Goal: Transaction & Acquisition: Download file/media

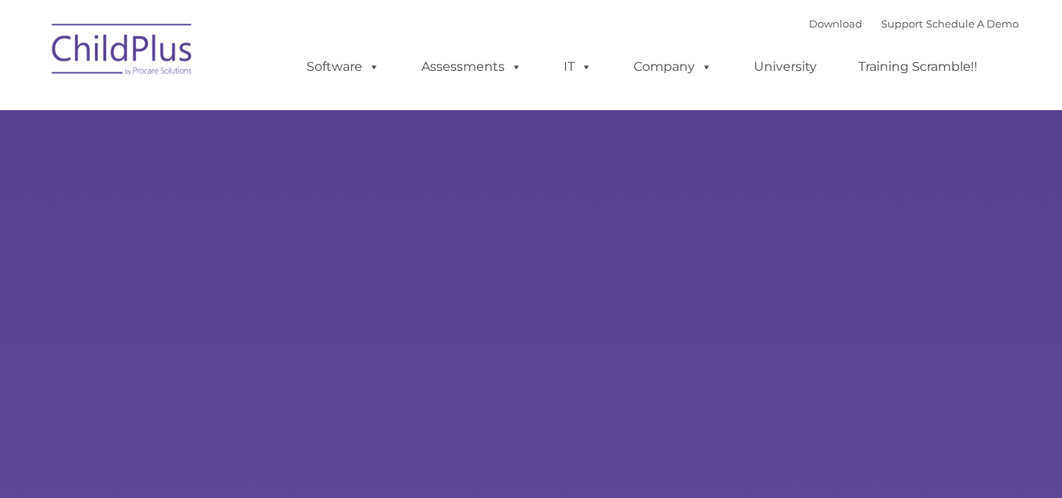
type input ""
select select "MEDIUM"
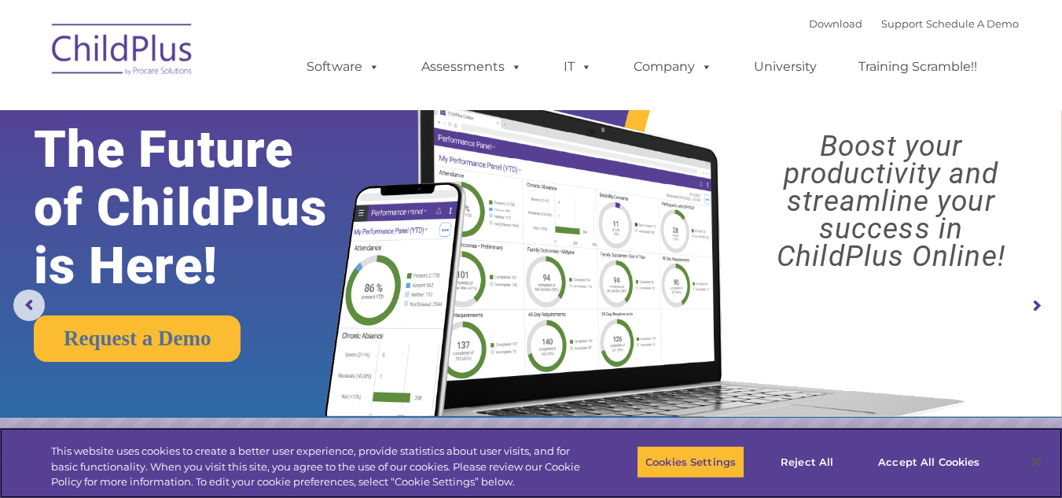
scroll to position [7, 0]
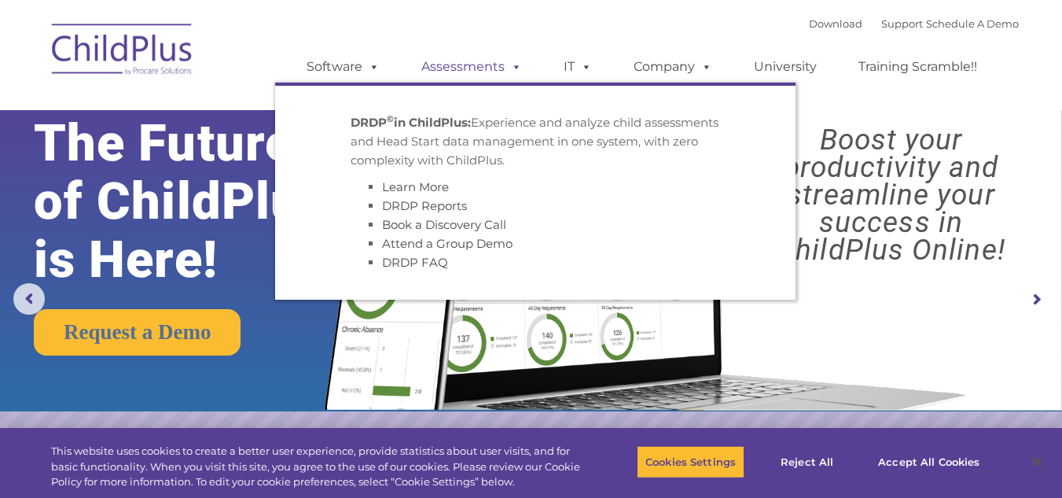
click at [513, 68] on span at bounding box center [513, 66] width 17 height 15
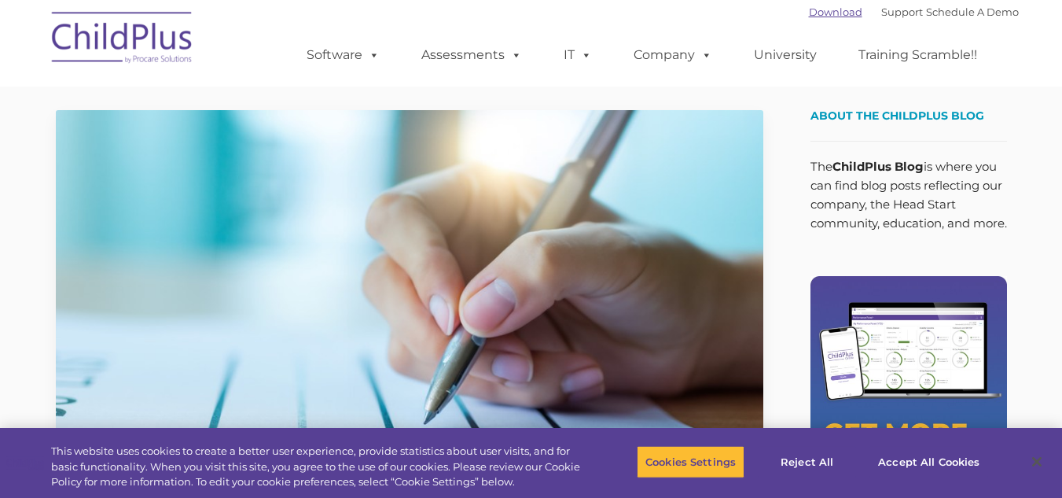
click at [809, 13] on link "Download" at bounding box center [835, 12] width 53 height 13
